Goal: Information Seeking & Learning: Learn about a topic

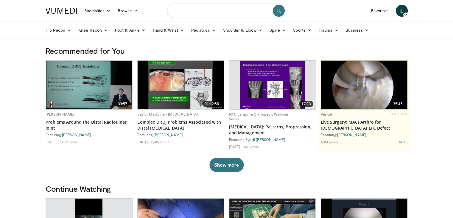
click at [206, 11] on input "Search topics, interventions" at bounding box center [226, 11] width 119 height 14
type input "**********"
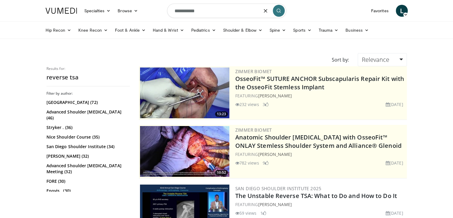
click at [190, 13] on input "**********" at bounding box center [226, 11] width 119 height 14
type input "**********"
